Goal: Use online tool/utility: Utilize a website feature to perform a specific function

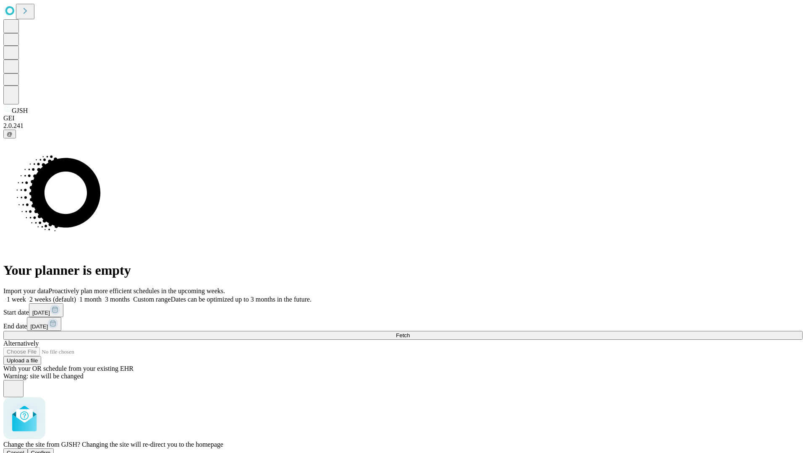
click at [51, 450] on span "Confirm" at bounding box center [41, 453] width 20 height 6
click at [26, 296] on label "1 week" at bounding box center [14, 299] width 23 height 7
click at [410, 333] on span "Fetch" at bounding box center [403, 336] width 14 height 6
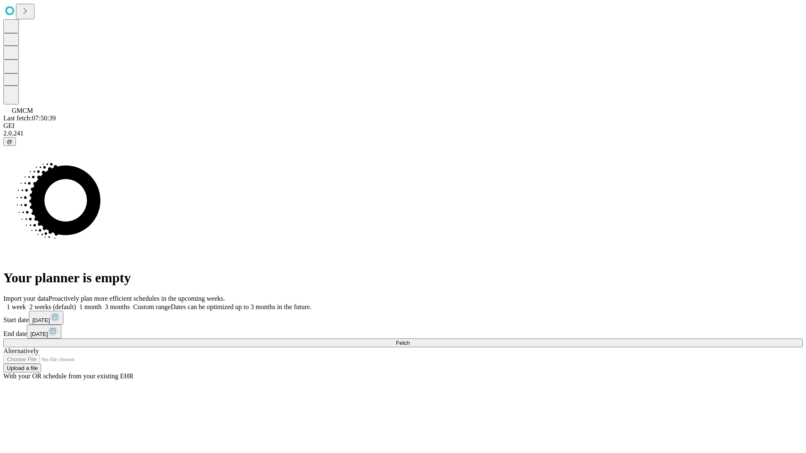
click at [26, 304] on label "1 week" at bounding box center [14, 307] width 23 height 7
click at [410, 340] on span "Fetch" at bounding box center [403, 343] width 14 height 6
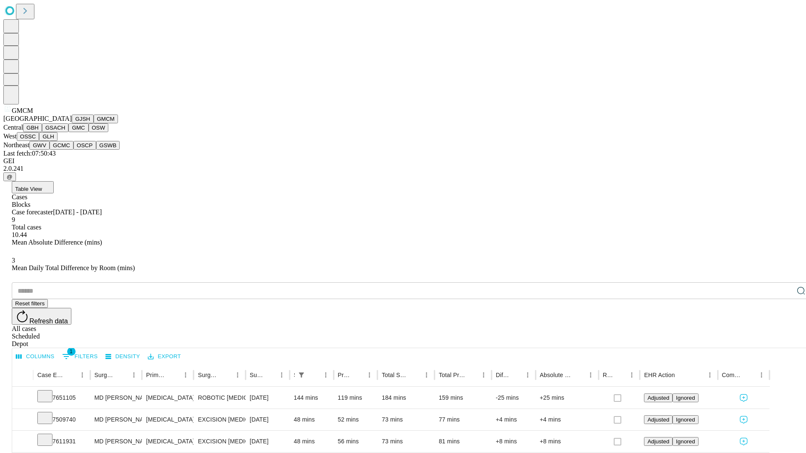
click at [42, 132] on button "GBH" at bounding box center [32, 127] width 19 height 9
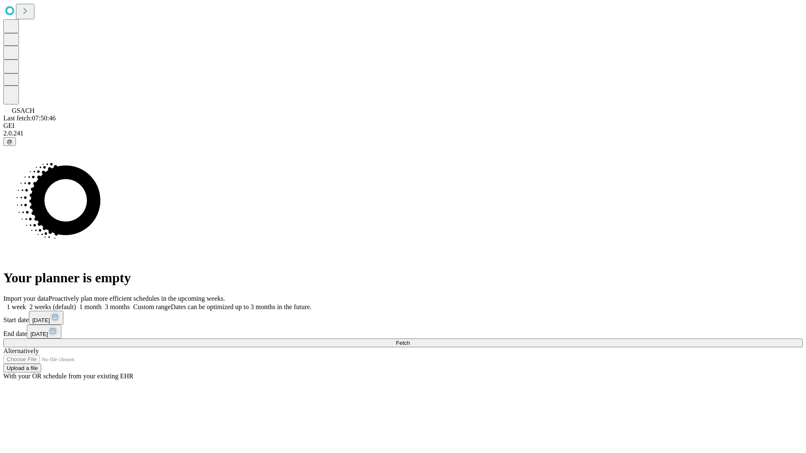
click at [26, 304] on label "1 week" at bounding box center [14, 307] width 23 height 7
click at [410, 340] on span "Fetch" at bounding box center [403, 343] width 14 height 6
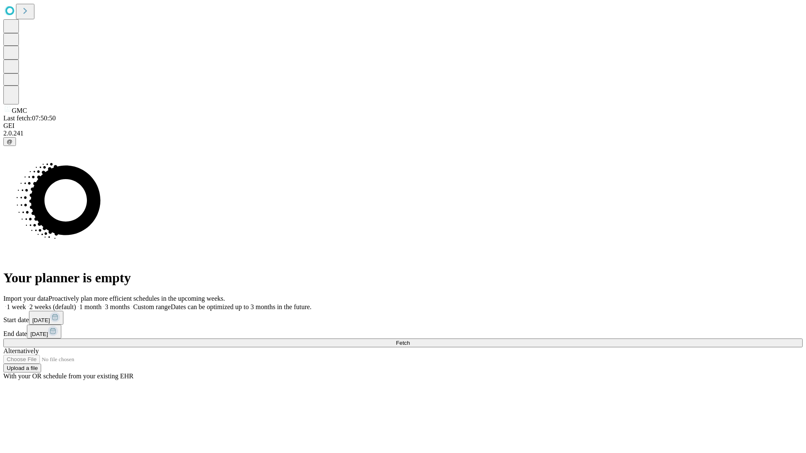
click at [26, 304] on label "1 week" at bounding box center [14, 307] width 23 height 7
click at [410, 340] on span "Fetch" at bounding box center [403, 343] width 14 height 6
click at [26, 304] on label "1 week" at bounding box center [14, 307] width 23 height 7
click at [410, 340] on span "Fetch" at bounding box center [403, 343] width 14 height 6
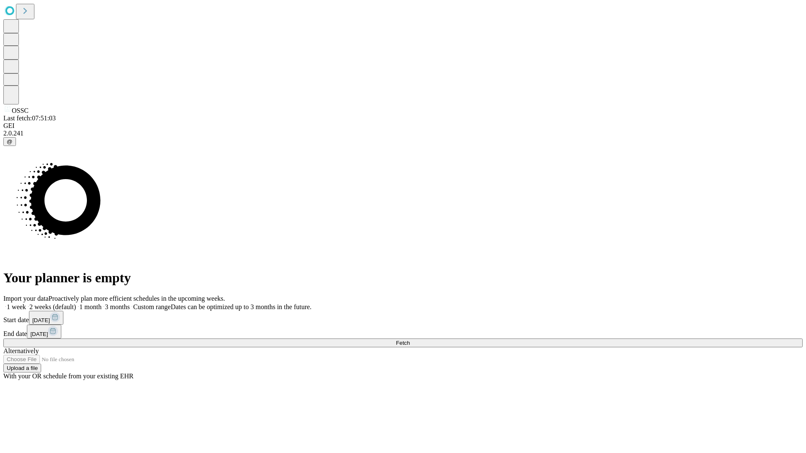
click at [26, 304] on label "1 week" at bounding box center [14, 307] width 23 height 7
click at [410, 340] on span "Fetch" at bounding box center [403, 343] width 14 height 6
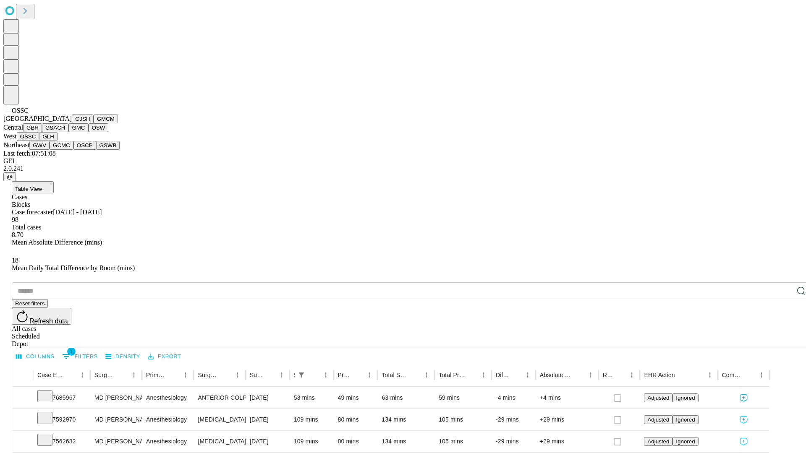
click at [57, 141] on button "GLH" at bounding box center [48, 136] width 18 height 9
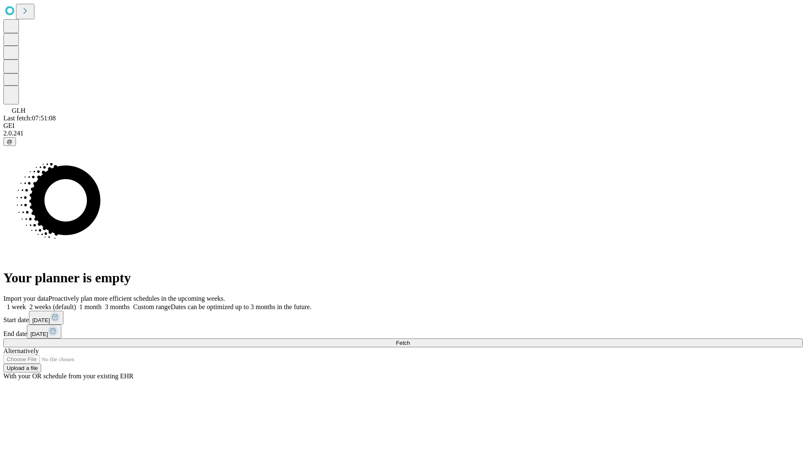
click at [26, 304] on label "1 week" at bounding box center [14, 307] width 23 height 7
click at [410, 340] on span "Fetch" at bounding box center [403, 343] width 14 height 6
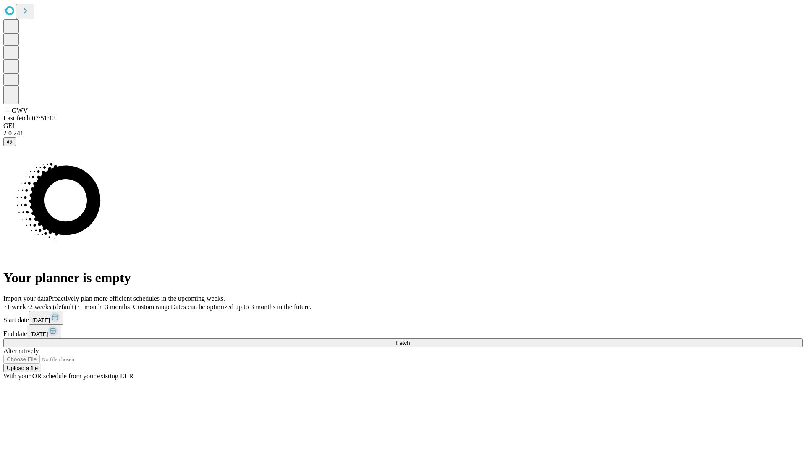
click at [26, 304] on label "1 week" at bounding box center [14, 307] width 23 height 7
click at [410, 340] on span "Fetch" at bounding box center [403, 343] width 14 height 6
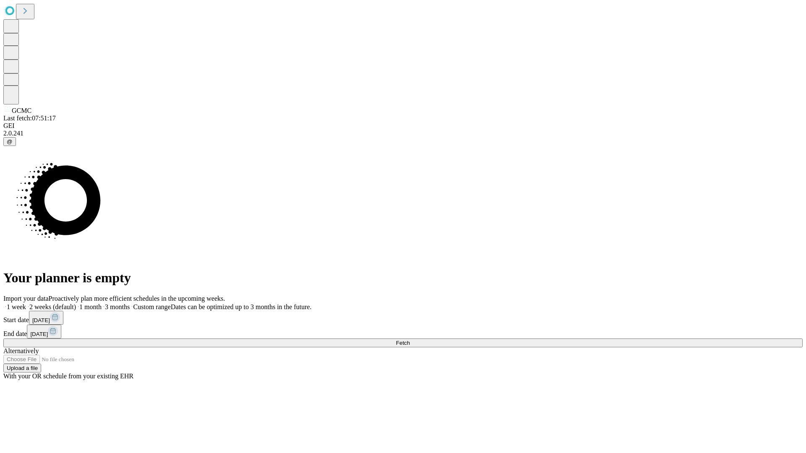
click at [26, 304] on label "1 week" at bounding box center [14, 307] width 23 height 7
click at [410, 340] on span "Fetch" at bounding box center [403, 343] width 14 height 6
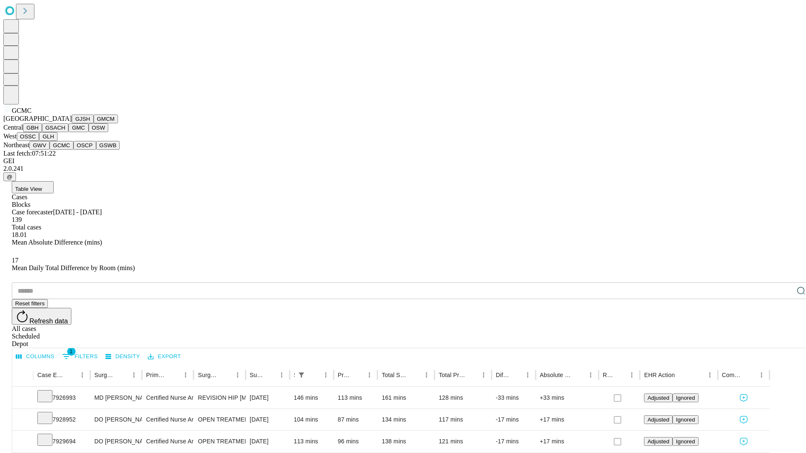
click at [73, 150] on button "OSCP" at bounding box center [84, 145] width 23 height 9
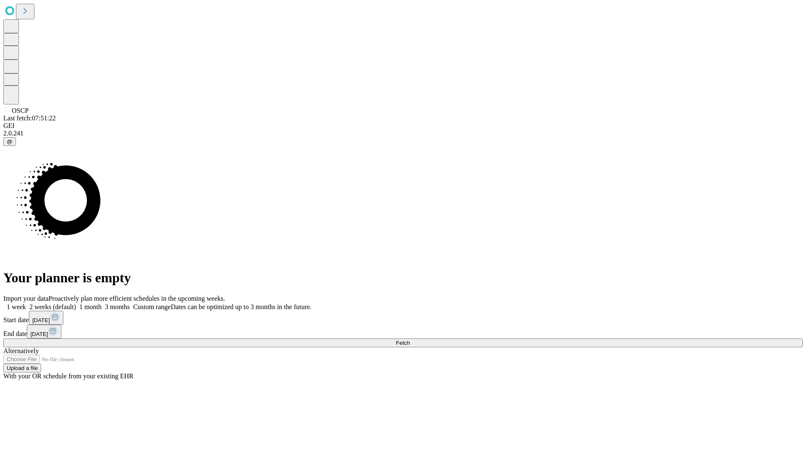
click at [26, 304] on label "1 week" at bounding box center [14, 307] width 23 height 7
click at [410, 340] on span "Fetch" at bounding box center [403, 343] width 14 height 6
